Goal: Information Seeking & Learning: Learn about a topic

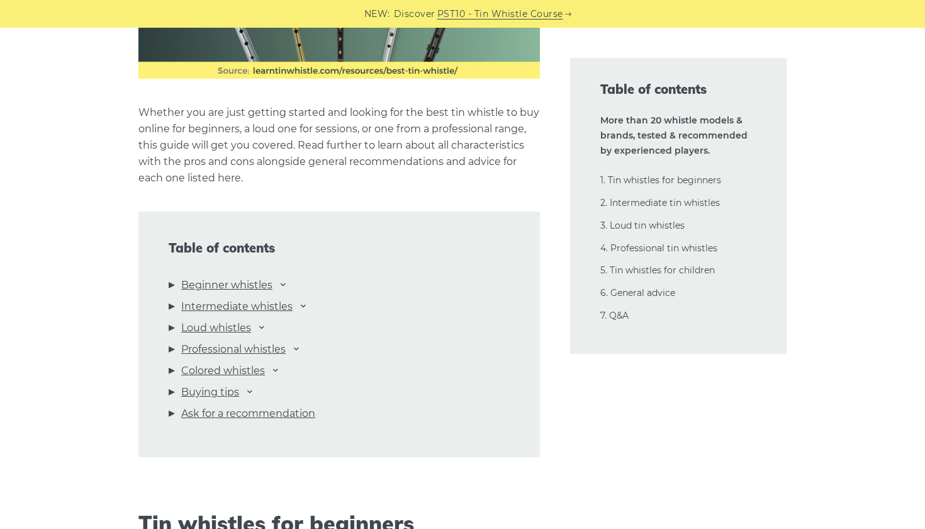
scroll to position [1227, 0]
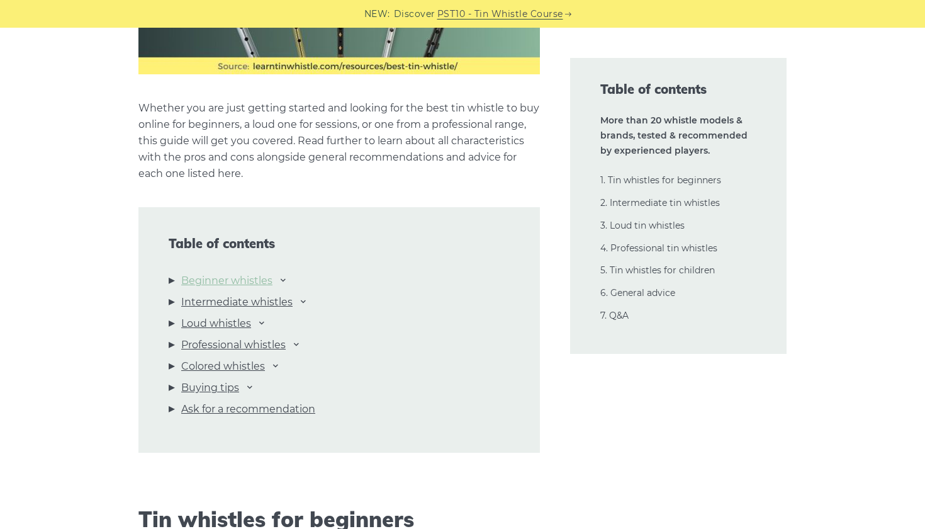
click at [256, 283] on link "Beginner whistles" at bounding box center [226, 280] width 91 height 16
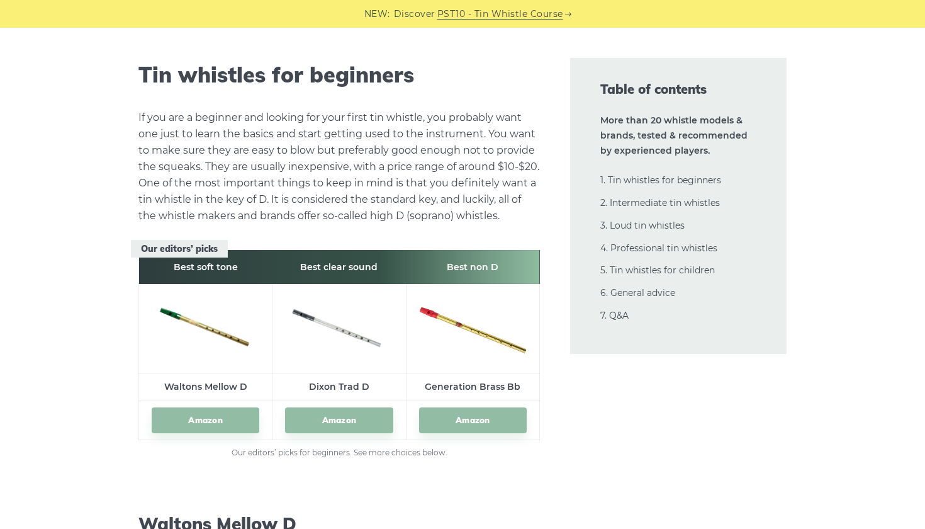
scroll to position [1687, 0]
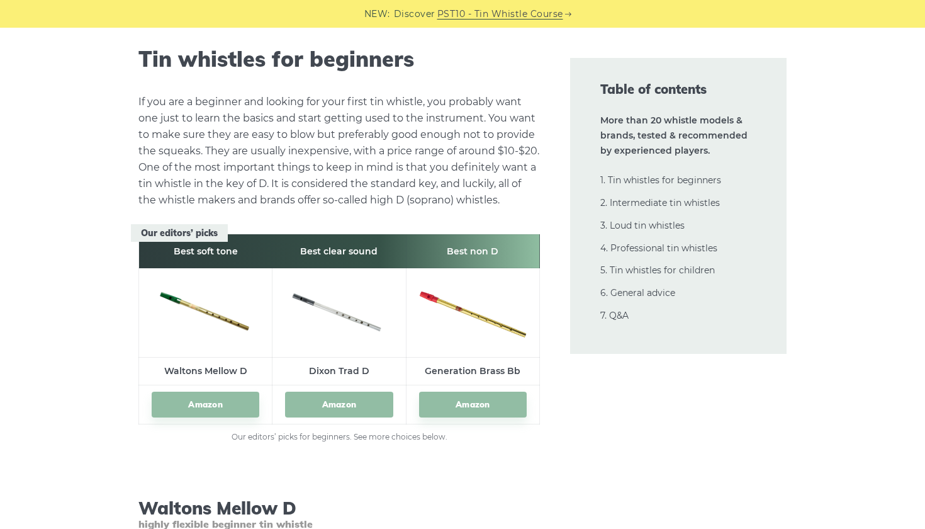
click at [342, 407] on link "Amazon" at bounding box center [339, 404] width 108 height 26
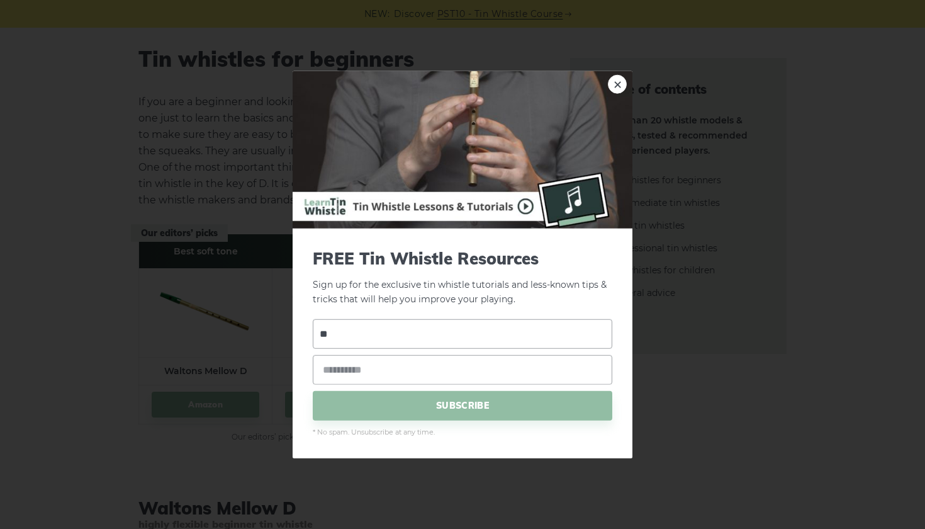
type input "*"
type input "***"
type input "**********"
click at [427, 408] on span "SUBSCRIBE" at bounding box center [463, 405] width 300 height 30
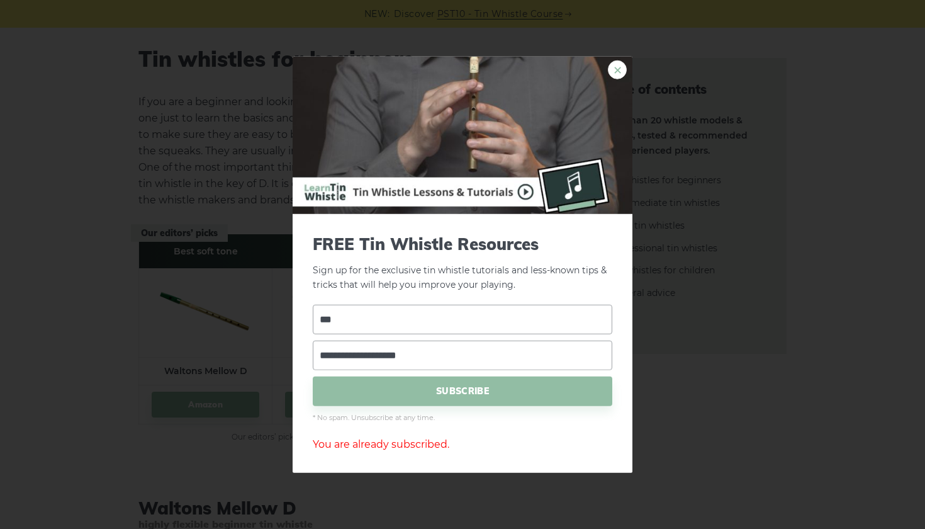
click at [617, 72] on link "×" at bounding box center [617, 69] width 19 height 19
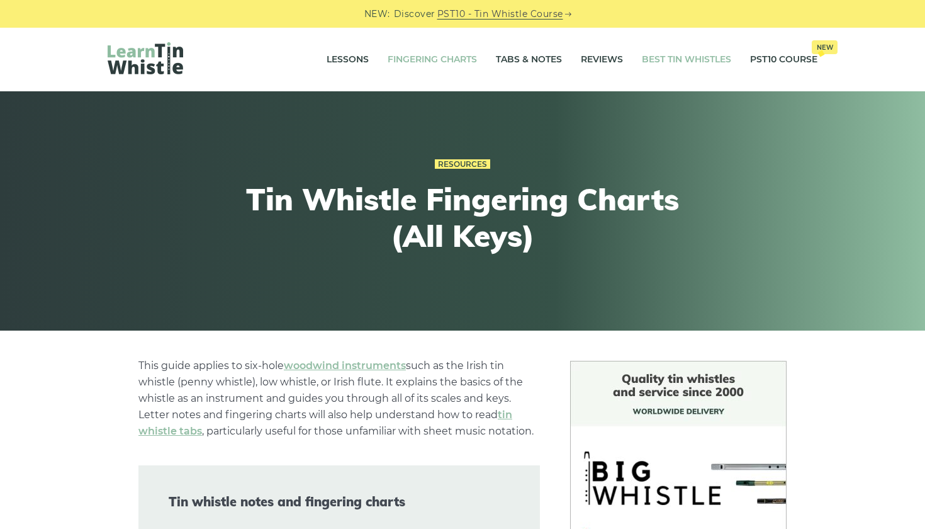
click at [697, 58] on link "Best Tin Whistles" at bounding box center [686, 59] width 89 height 31
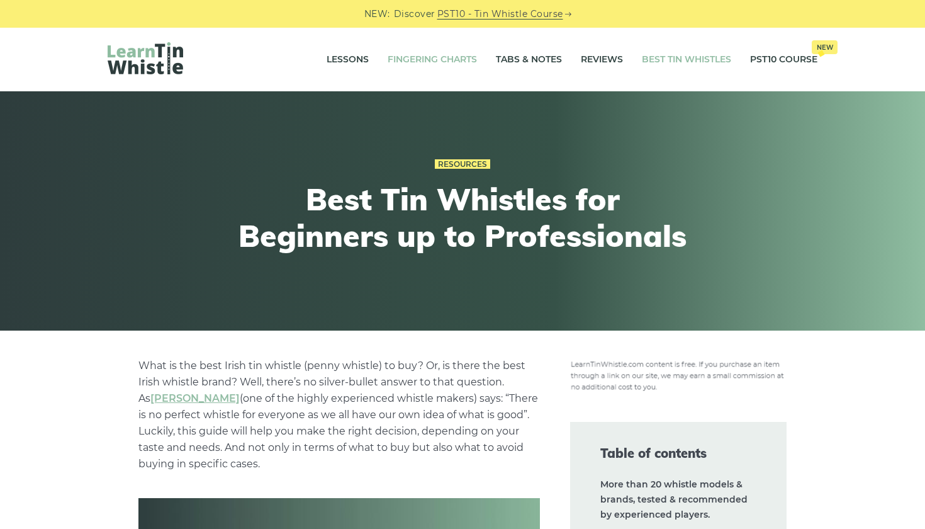
click at [449, 54] on link "Fingering Charts" at bounding box center [432, 59] width 89 height 31
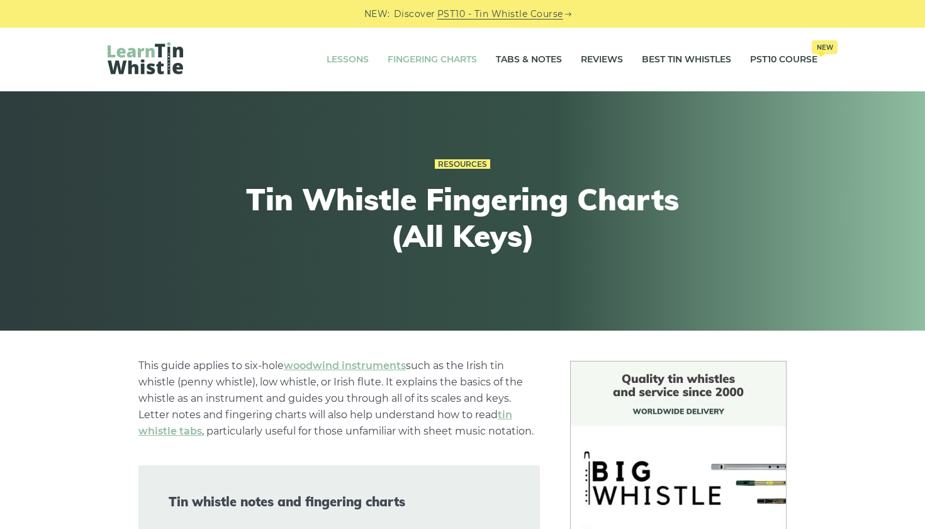
click at [357, 54] on link "Lessons" at bounding box center [348, 59] width 42 height 31
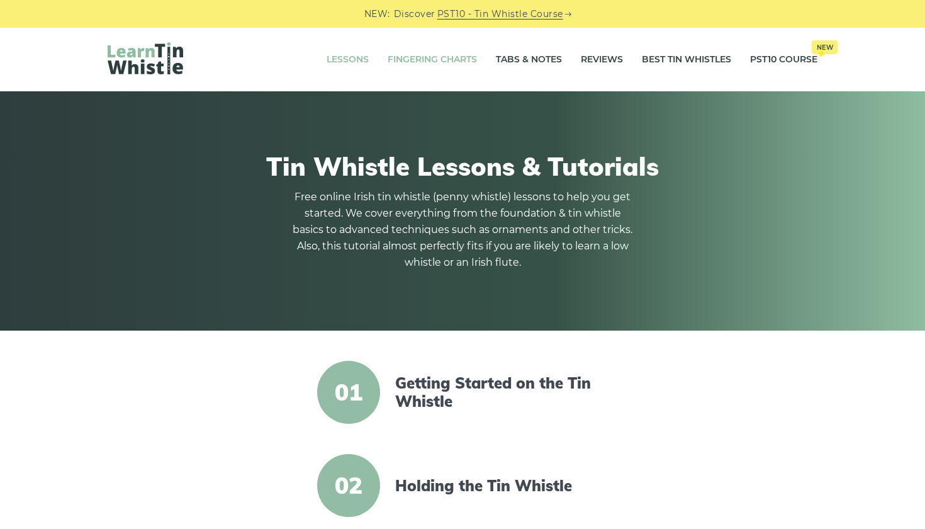
click at [411, 62] on link "Fingering Charts" at bounding box center [432, 59] width 89 height 31
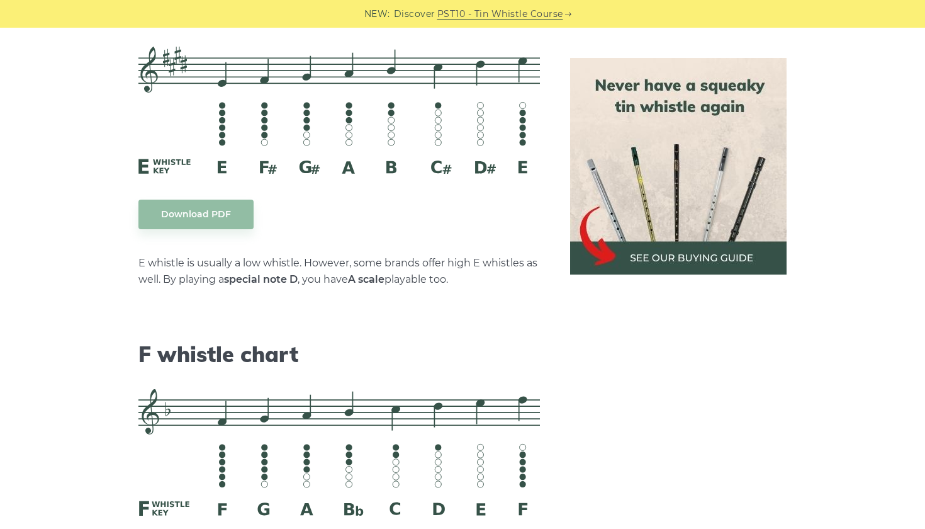
scroll to position [5453, 0]
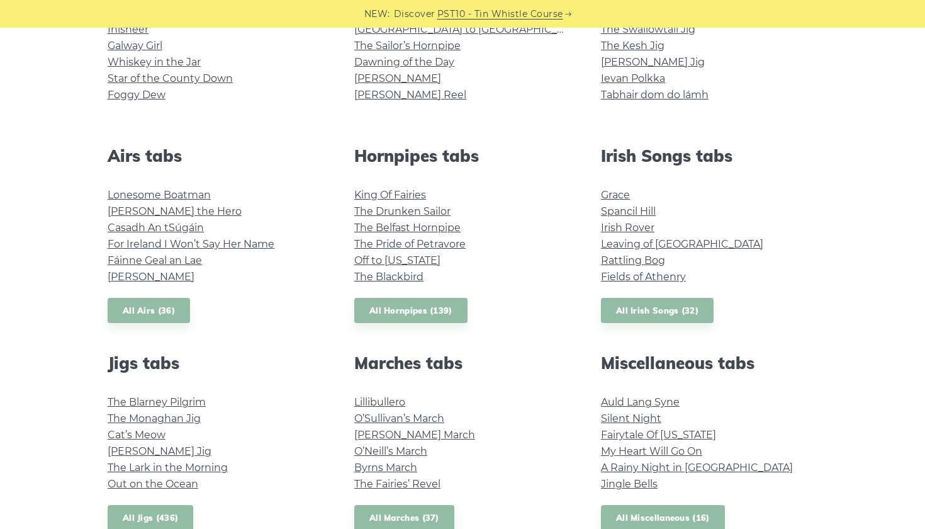
scroll to position [401, 0]
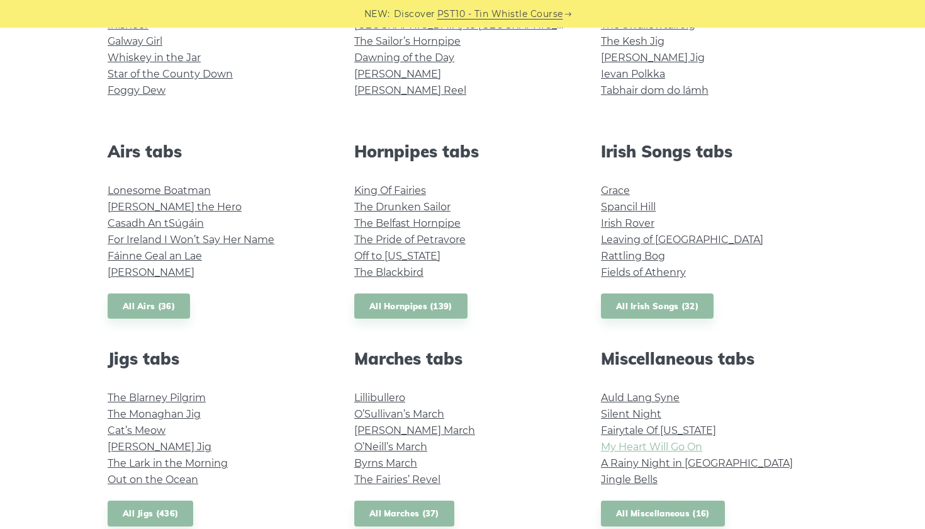
click at [651, 447] on link "My Heart Will Go On" at bounding box center [651, 447] width 101 height 12
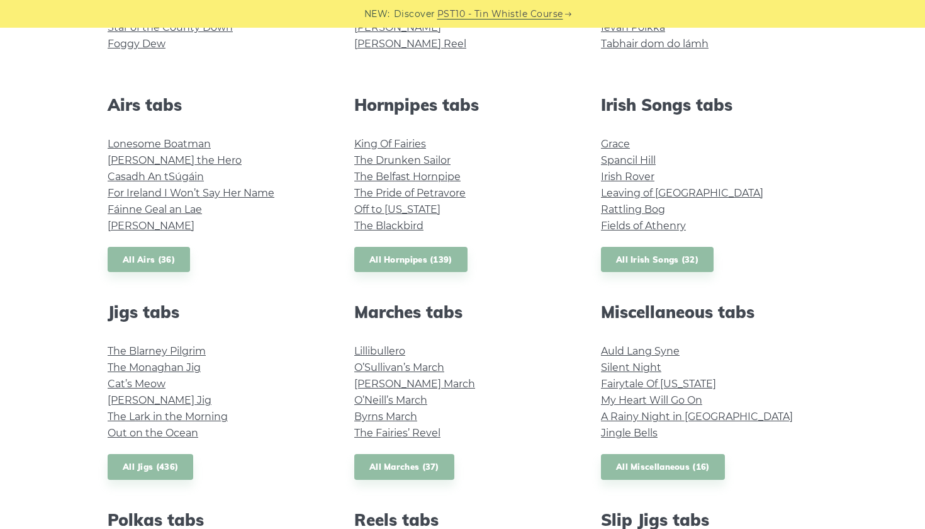
scroll to position [465, 0]
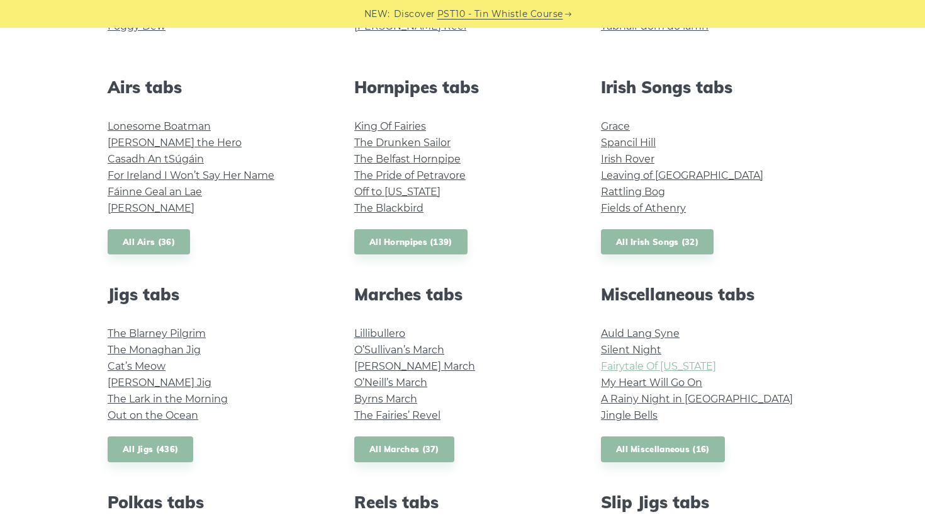
click at [661, 368] on link "Fairytale Of New York" at bounding box center [658, 366] width 115 height 12
click at [658, 349] on link "Silent Night" at bounding box center [631, 350] width 60 height 12
click at [437, 137] on link "The Drunken Sailor" at bounding box center [402, 143] width 96 height 12
click at [390, 187] on link "Off to California" at bounding box center [397, 192] width 86 height 12
click at [637, 161] on link "Irish Rover" at bounding box center [627, 159] width 53 height 12
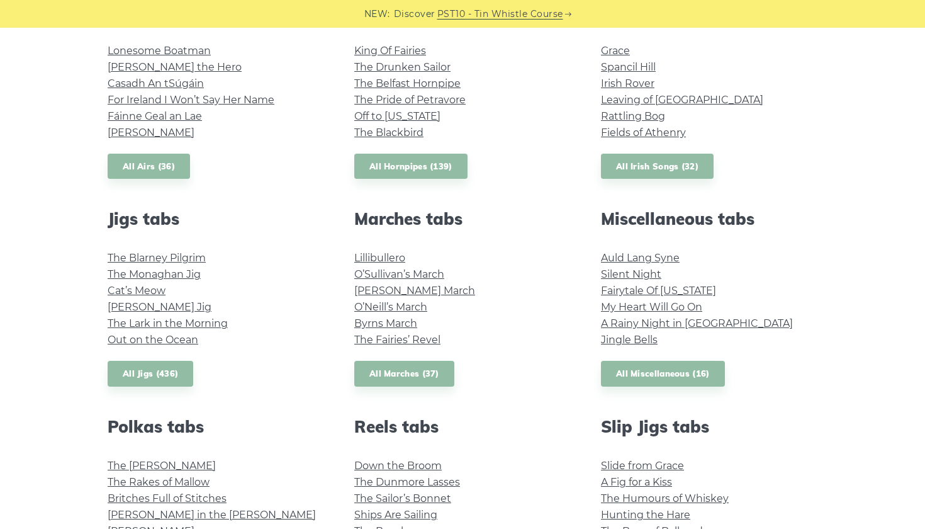
scroll to position [539, 0]
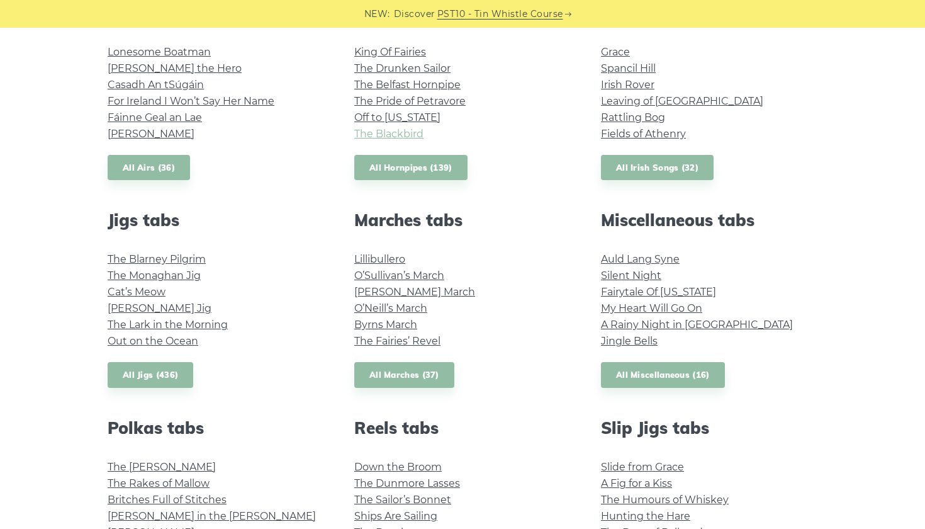
click at [415, 128] on link "The Blackbird" at bounding box center [388, 134] width 69 height 12
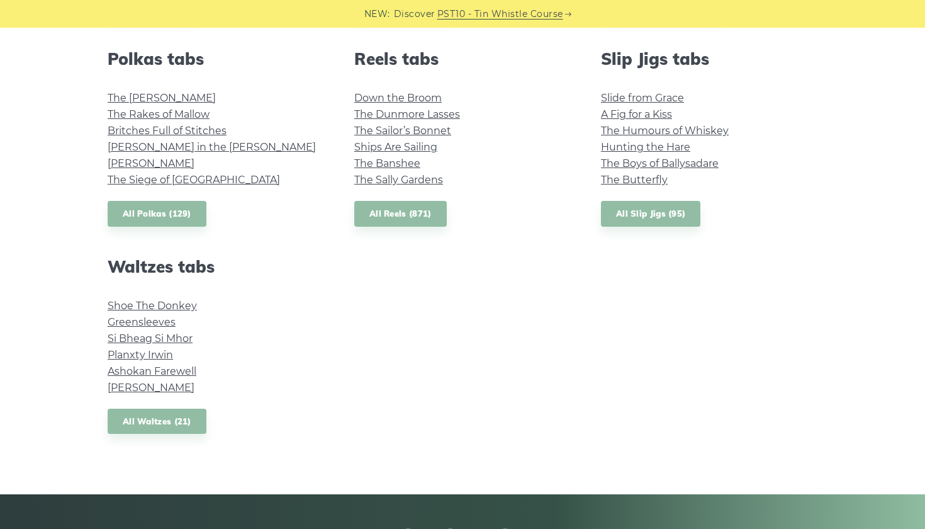
scroll to position [909, 0]
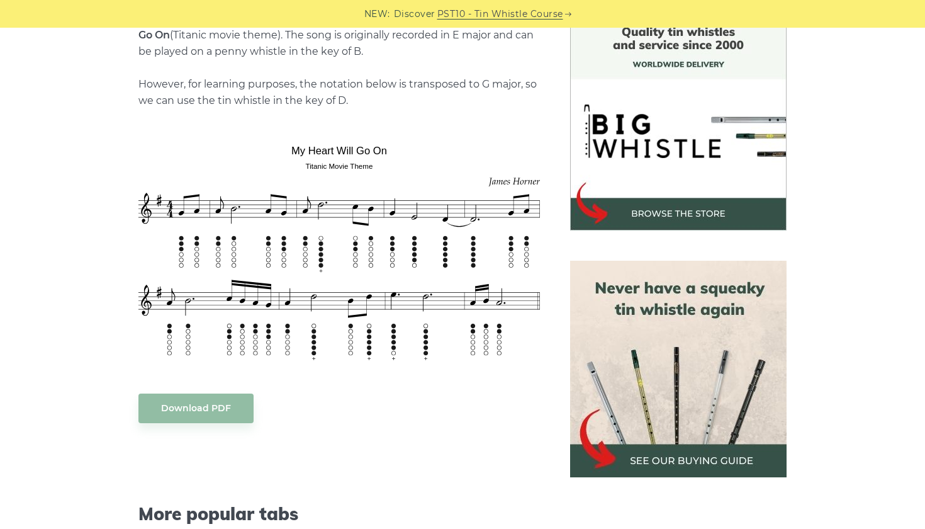
scroll to position [321, 0]
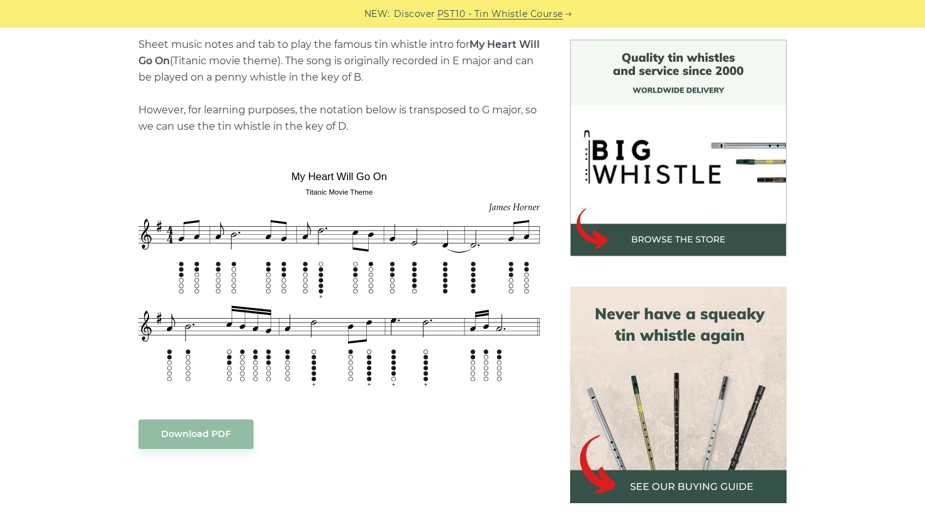
click at [373, 340] on img at bounding box center [339, 276] width 402 height 233
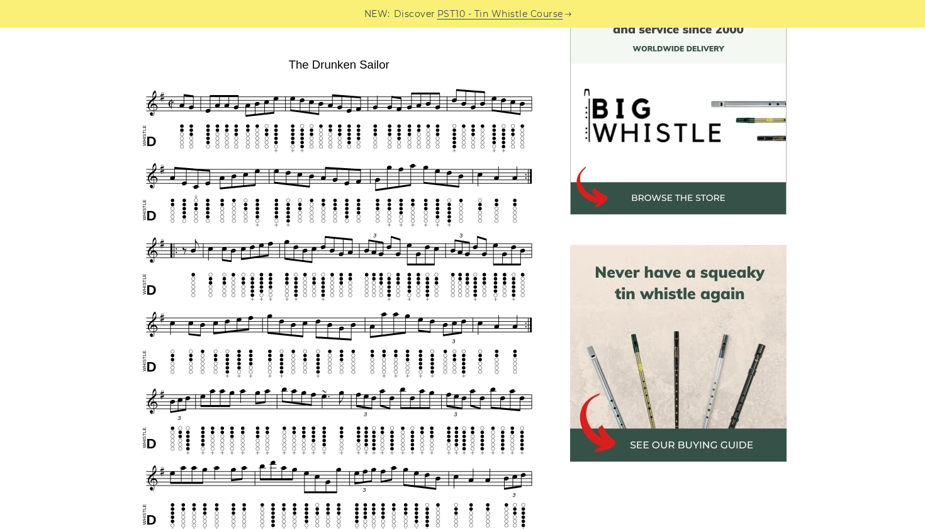
scroll to position [361, 0]
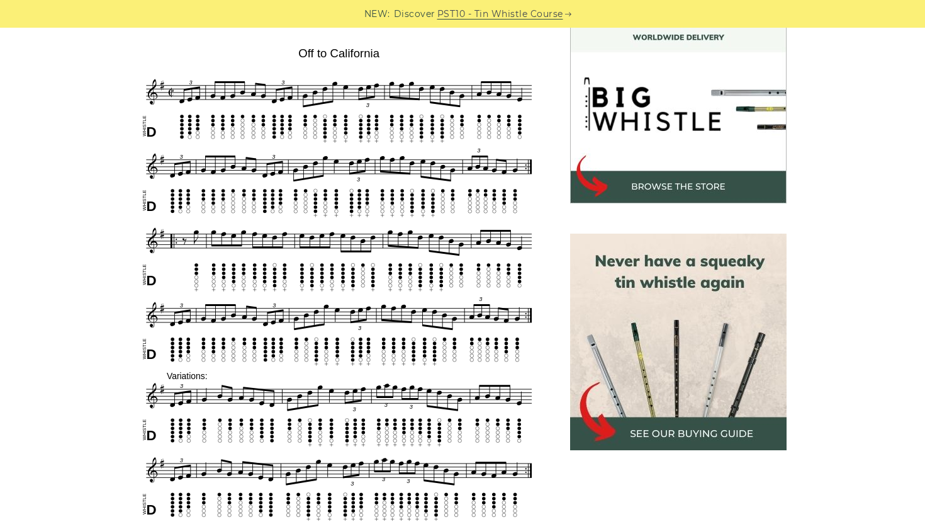
scroll to position [381, 0]
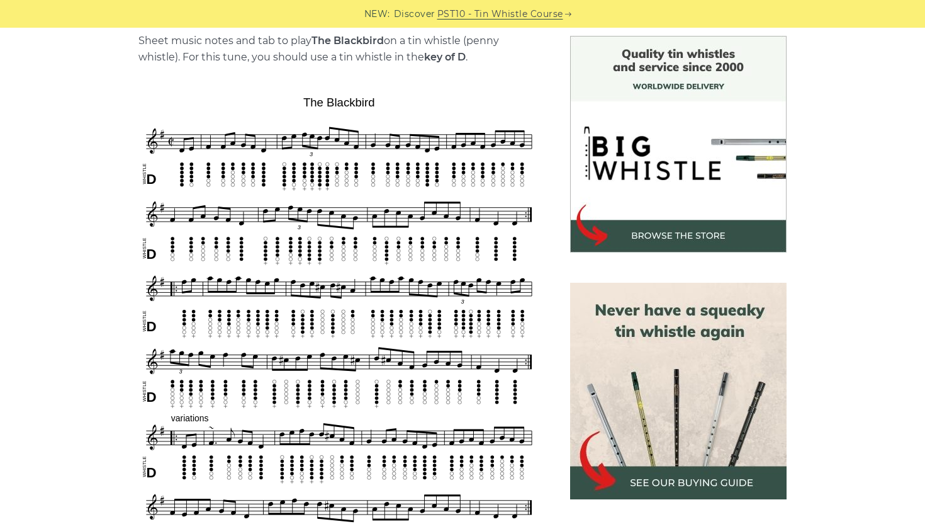
scroll to position [327, 0]
